Goal: Transaction & Acquisition: Purchase product/service

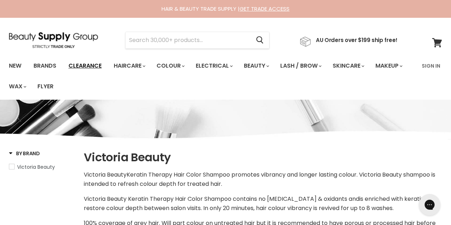
click at [91, 67] on link "Clearance" at bounding box center [85, 65] width 44 height 15
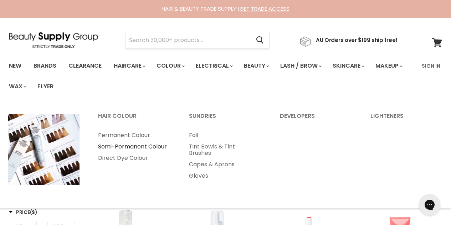
click at [113, 150] on link "Semi-Permanent Colour" at bounding box center [133, 146] width 89 height 11
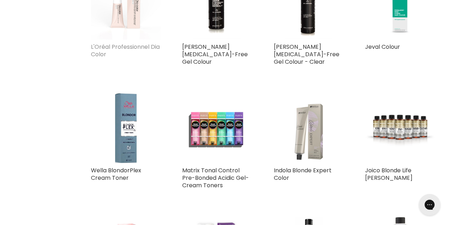
scroll to position [392, 0]
